Goal: Register for event/course

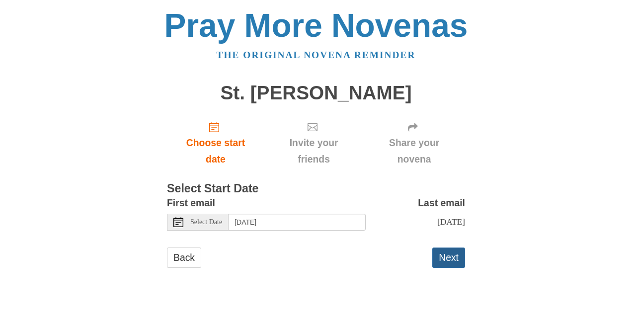
click at [446, 256] on button "Next" at bounding box center [448, 258] width 33 height 20
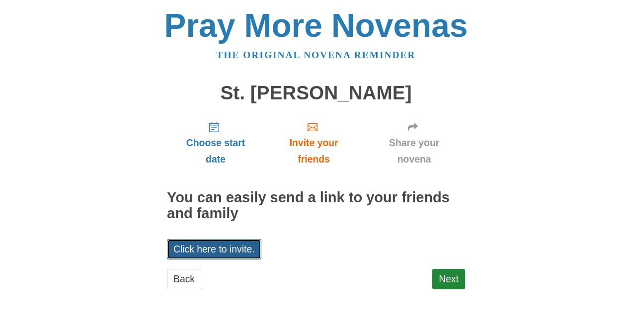
click at [215, 249] on link "Click here to invite." at bounding box center [214, 249] width 94 height 20
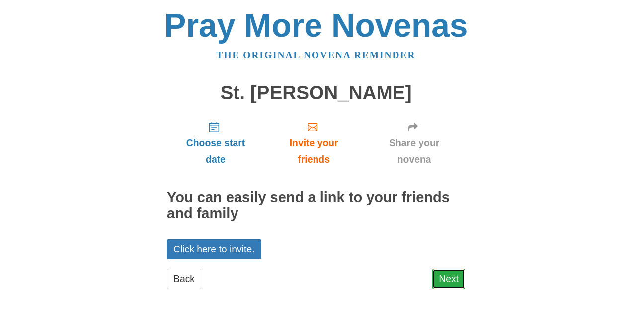
click at [446, 274] on link "Next" at bounding box center [448, 279] width 33 height 20
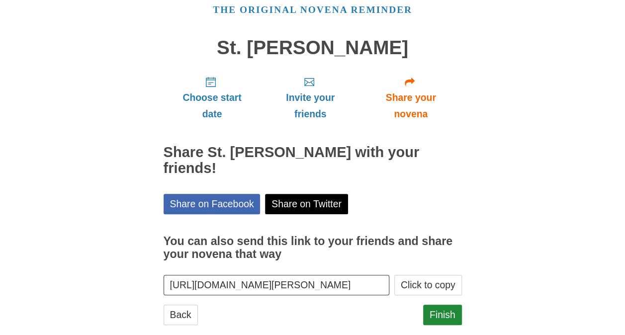
scroll to position [47, 0]
